Goal: Information Seeking & Learning: Learn about a topic

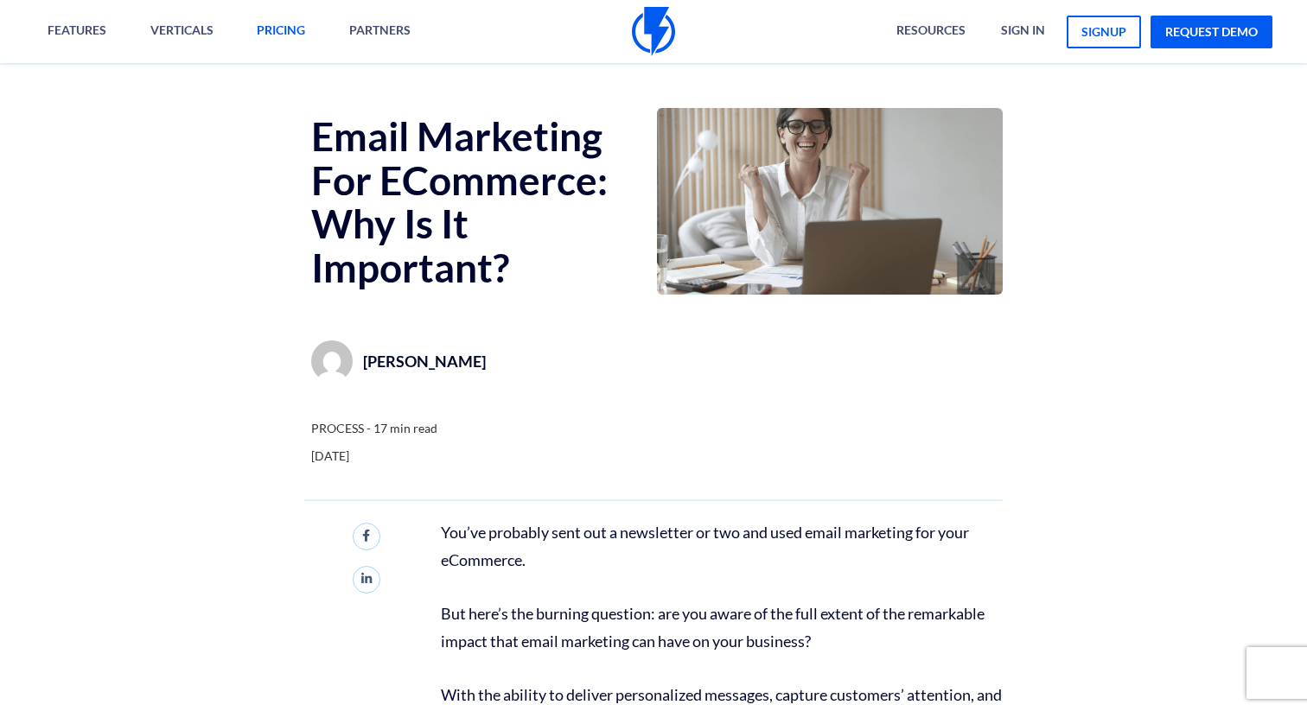
click at [281, 24] on link "pricing" at bounding box center [281, 31] width 74 height 63
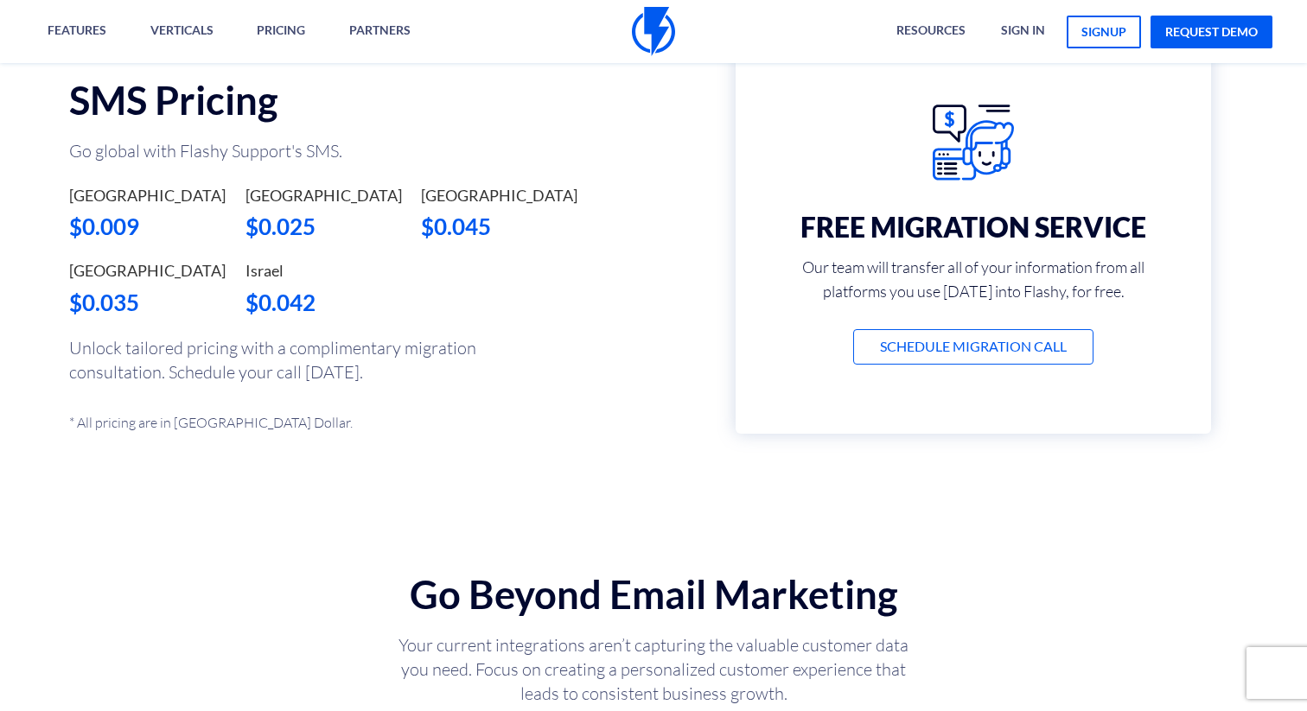
scroll to position [1407, 0]
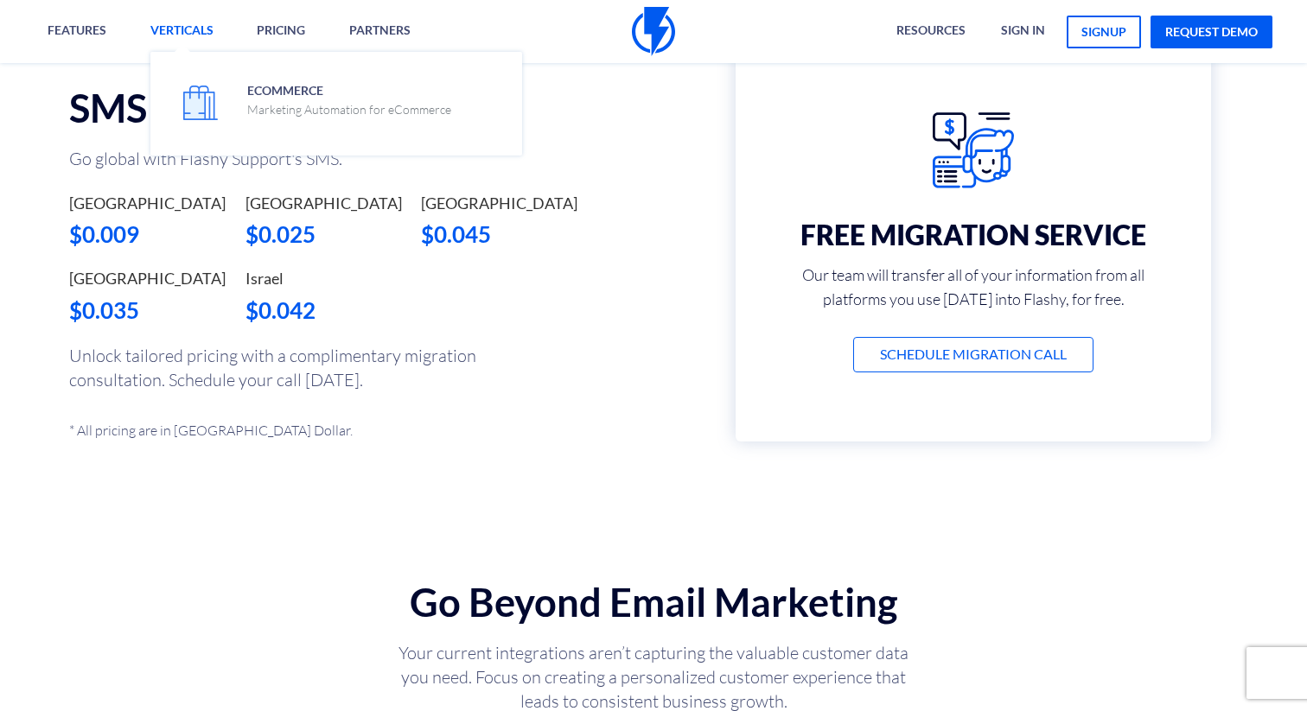
click at [212, 9] on link "Verticals" at bounding box center [181, 31] width 89 height 63
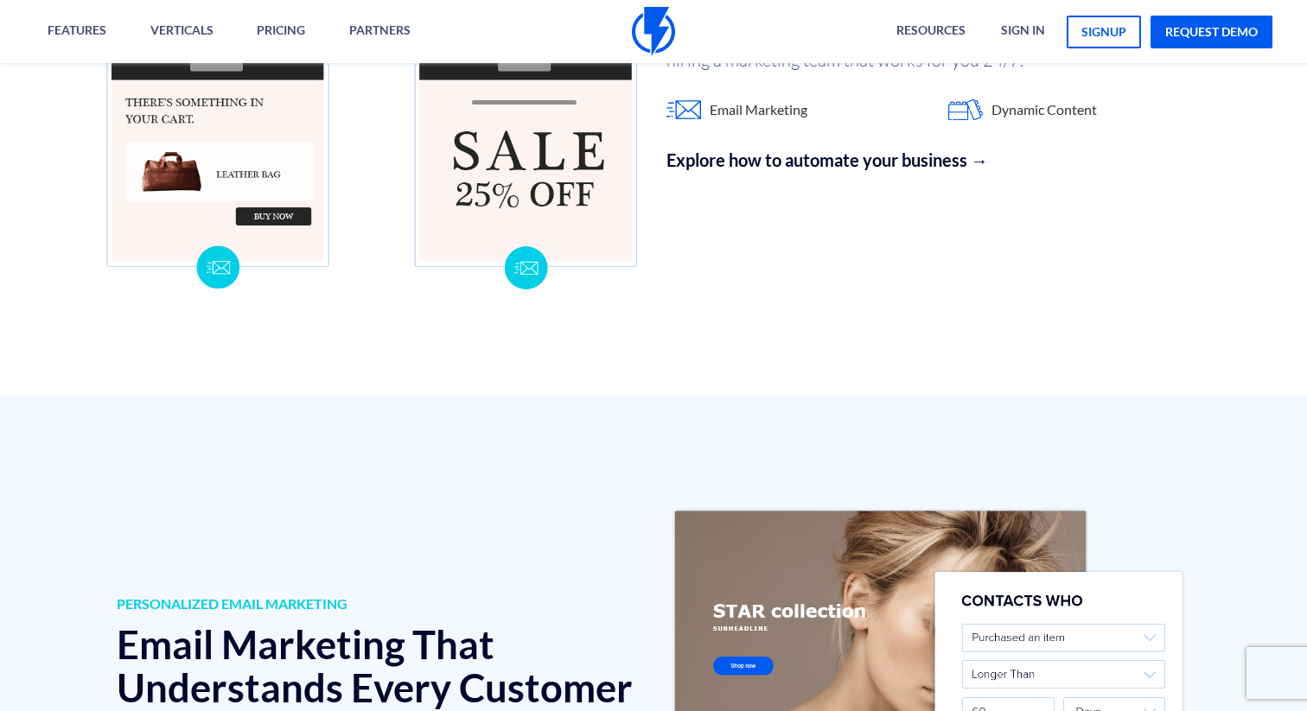
scroll to position [1804, 0]
